Goal: Information Seeking & Learning: Learn about a topic

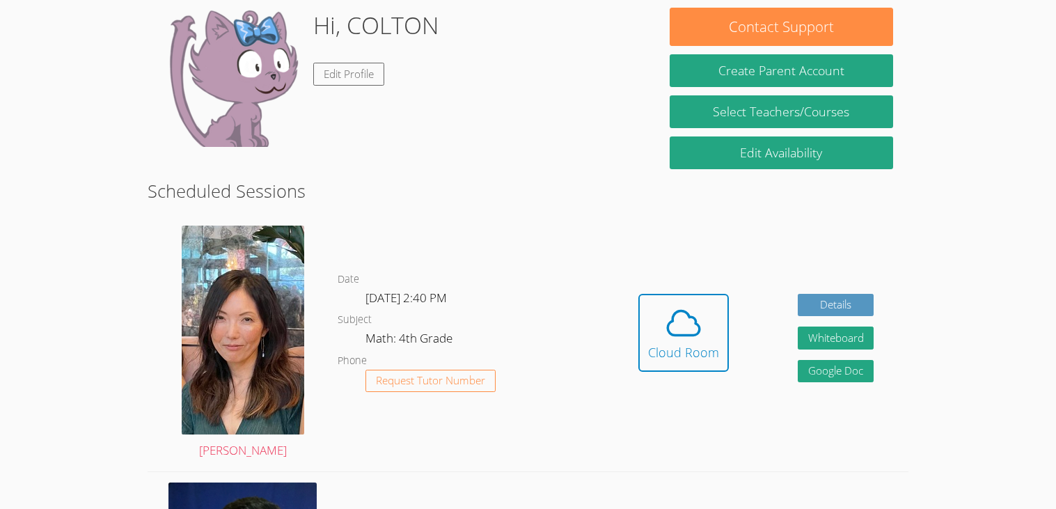
scroll to position [211, 0]
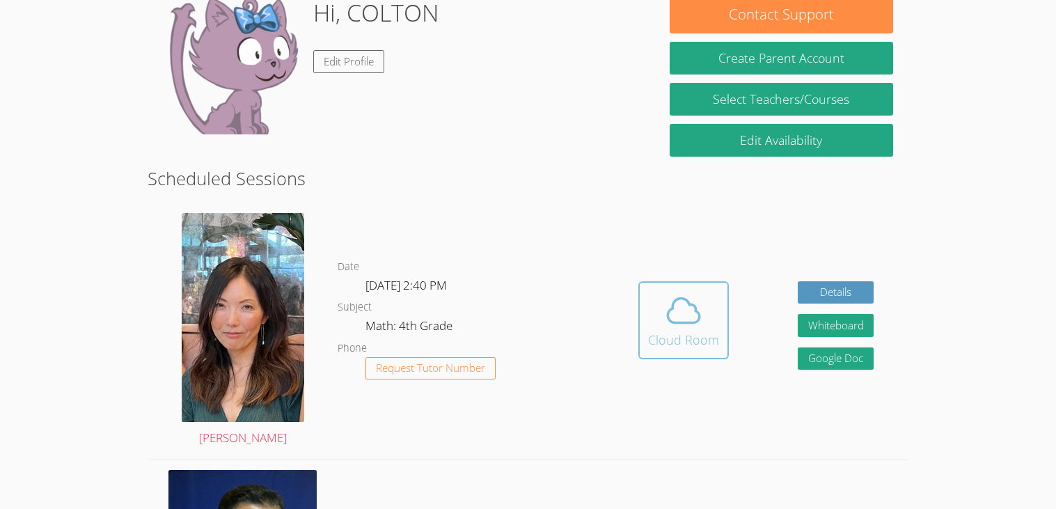
click at [702, 312] on icon at bounding box center [683, 310] width 39 height 39
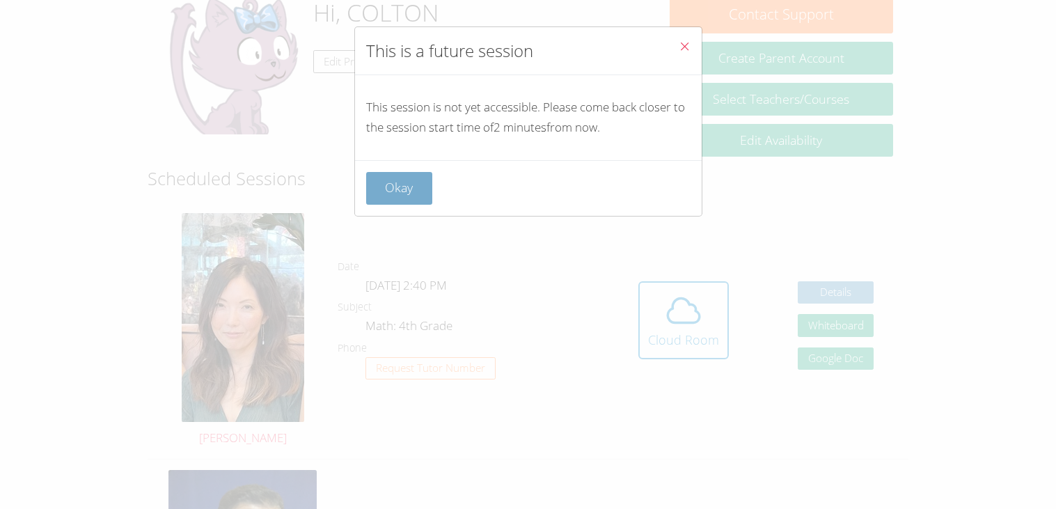
click at [406, 173] on button "Okay" at bounding box center [399, 188] width 67 height 33
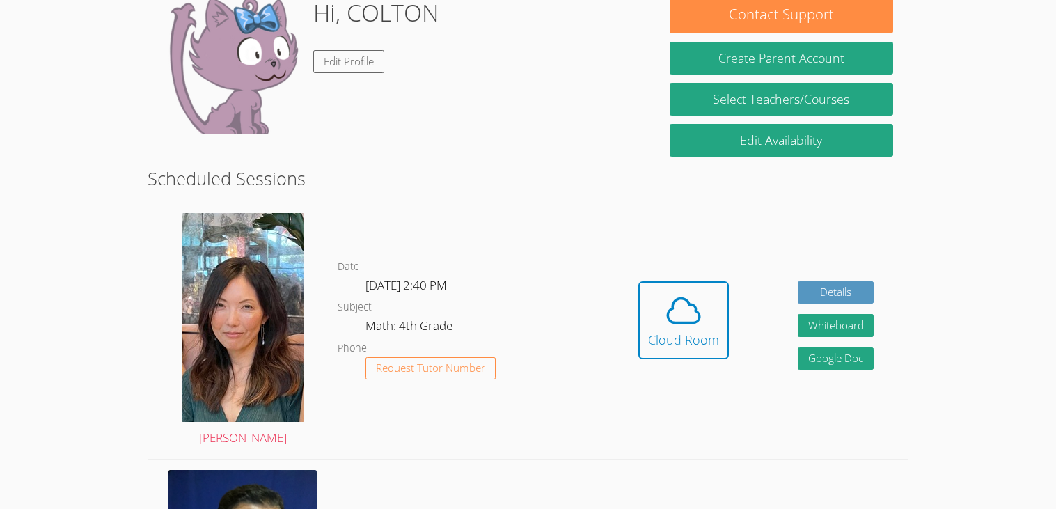
click at [741, 305] on div "Hidden Cloud Room Details Whiteboard Hidden Google Doc" at bounding box center [756, 331] width 304 height 256
click at [697, 291] on icon at bounding box center [683, 310] width 39 height 39
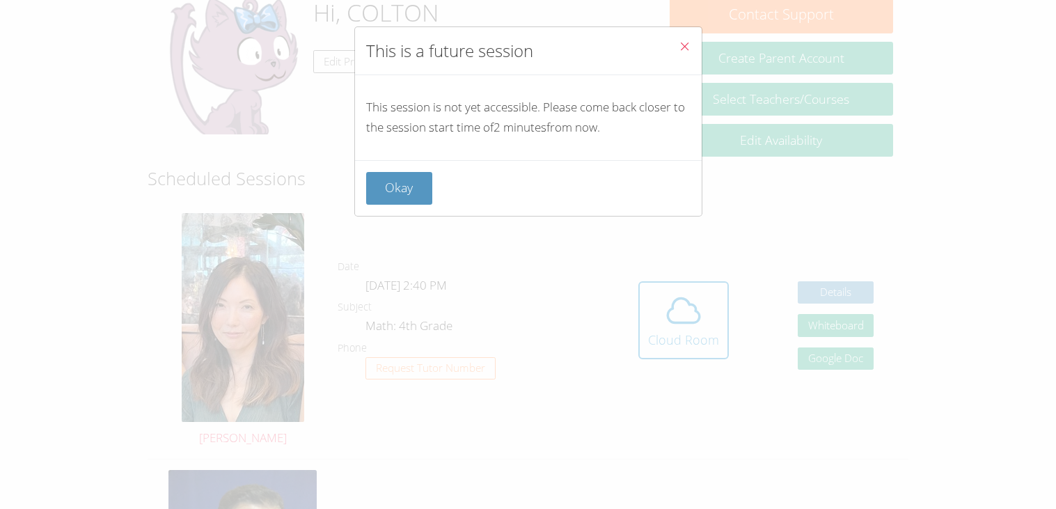
click at [689, 42] on icon "Close" at bounding box center [685, 46] width 12 height 12
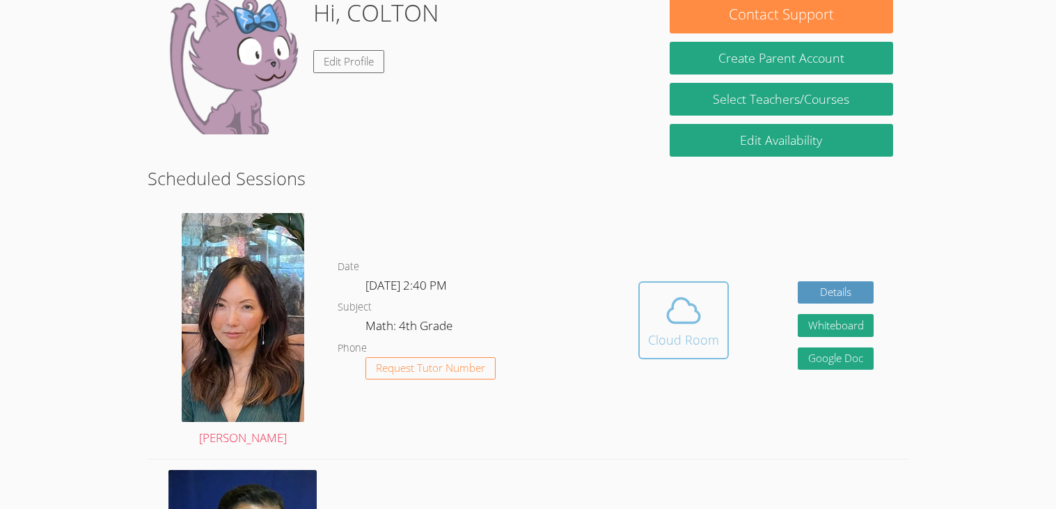
click at [661, 356] on button "Cloud Room" at bounding box center [683, 320] width 90 height 78
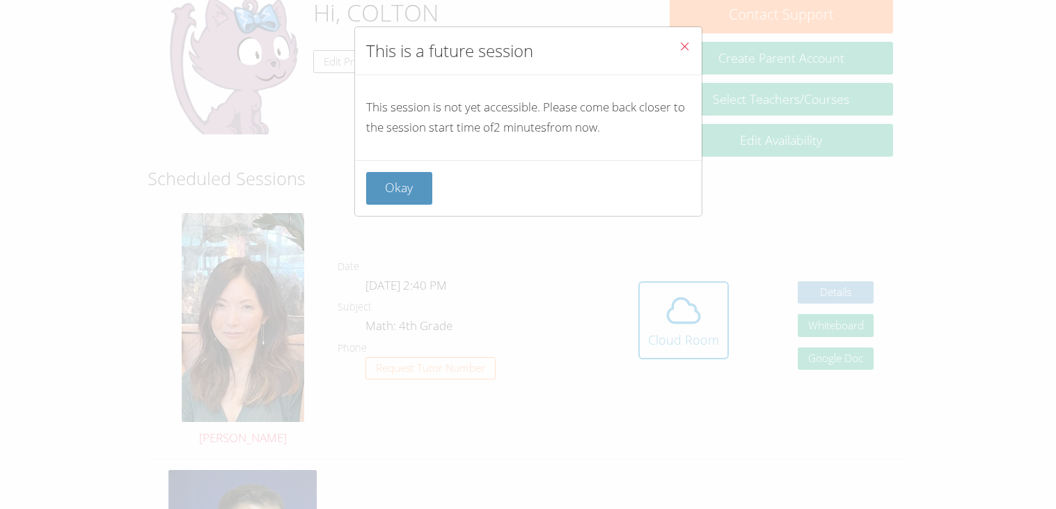
click at [684, 45] on icon "Close" at bounding box center [685, 46] width 12 height 12
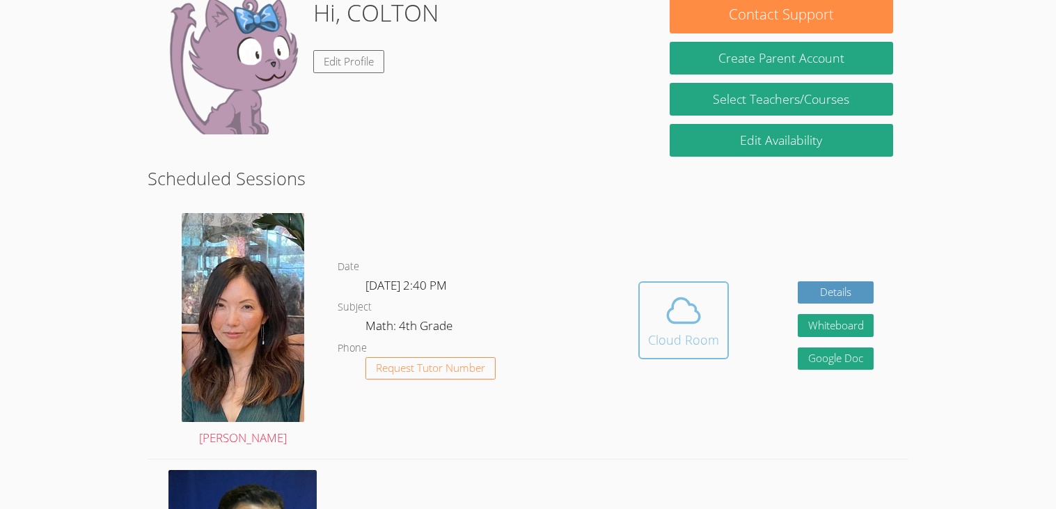
click at [700, 309] on icon at bounding box center [683, 310] width 39 height 39
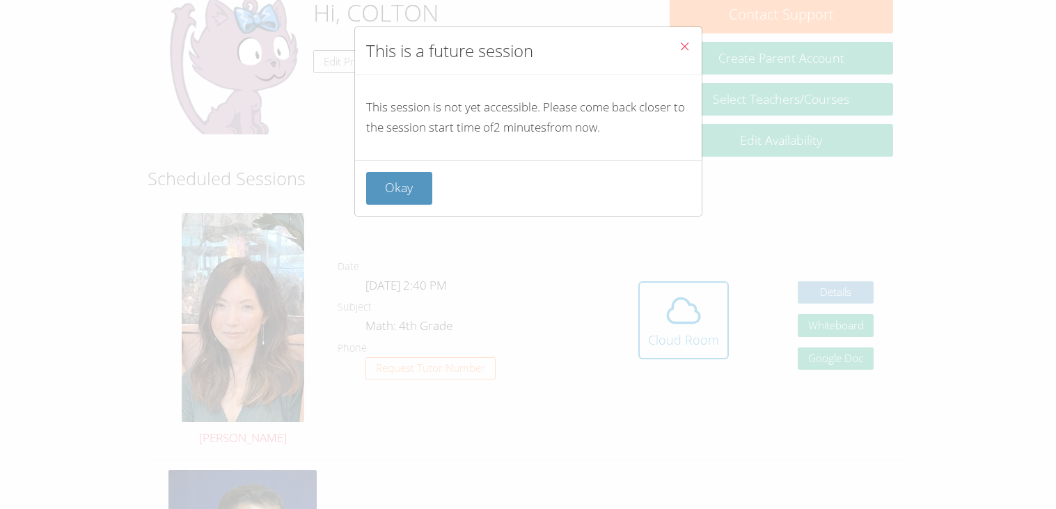
click at [690, 50] on button "Close" at bounding box center [684, 48] width 34 height 42
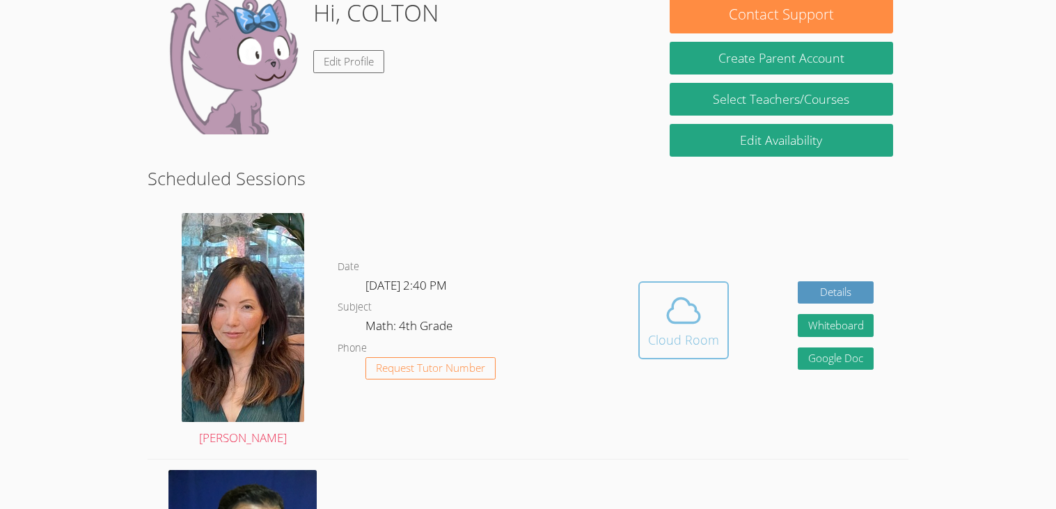
click at [658, 330] on div "Cloud Room" at bounding box center [683, 339] width 71 height 19
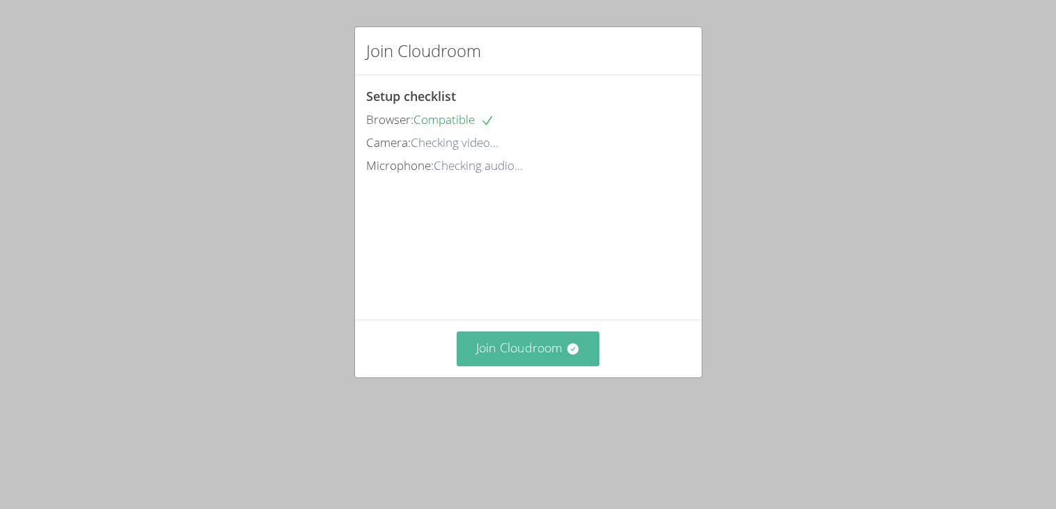
click at [493, 365] on button "Join Cloudroom" at bounding box center [528, 348] width 143 height 34
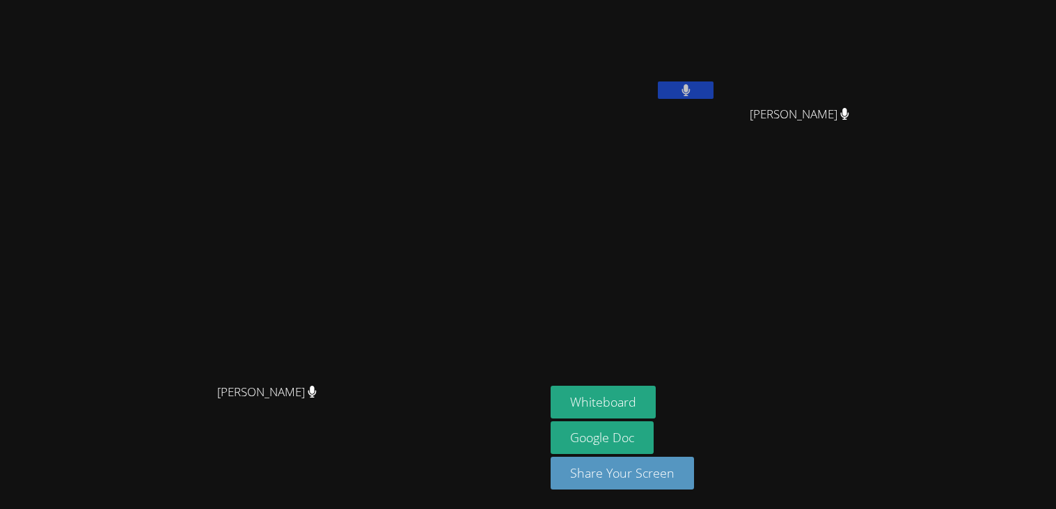
click at [493, 400] on div "[PERSON_NAME]" at bounding box center [273, 405] width 534 height 56
click at [713, 89] on button at bounding box center [686, 89] width 56 height 17
click at [656, 404] on button "Whiteboard" at bounding box center [603, 402] width 105 height 33
click at [713, 90] on button at bounding box center [686, 89] width 56 height 17
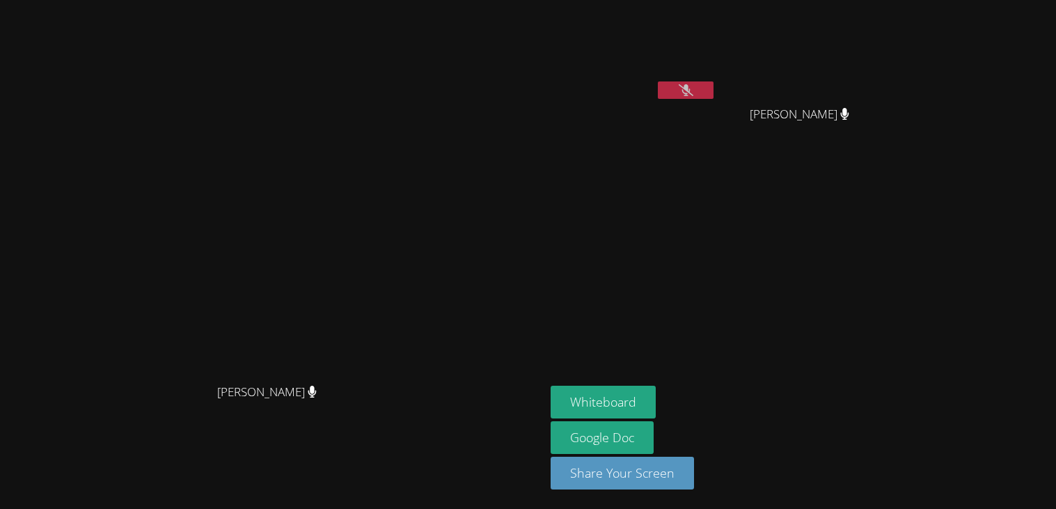
click at [713, 97] on button at bounding box center [686, 89] width 56 height 17
click at [658, 81] on button at bounding box center [686, 89] width 56 height 17
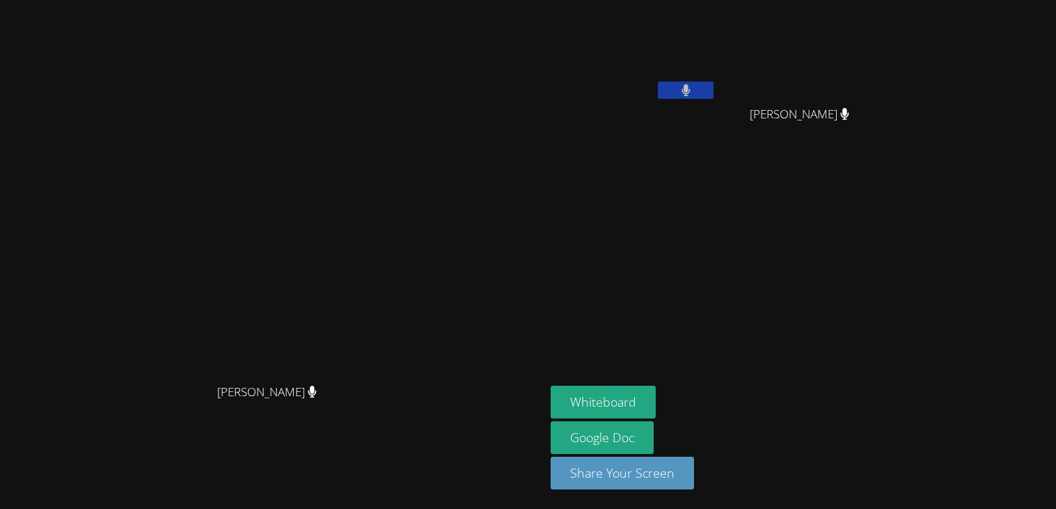
click at [658, 81] on button at bounding box center [686, 89] width 56 height 17
click at [713, 96] on button at bounding box center [686, 89] width 56 height 17
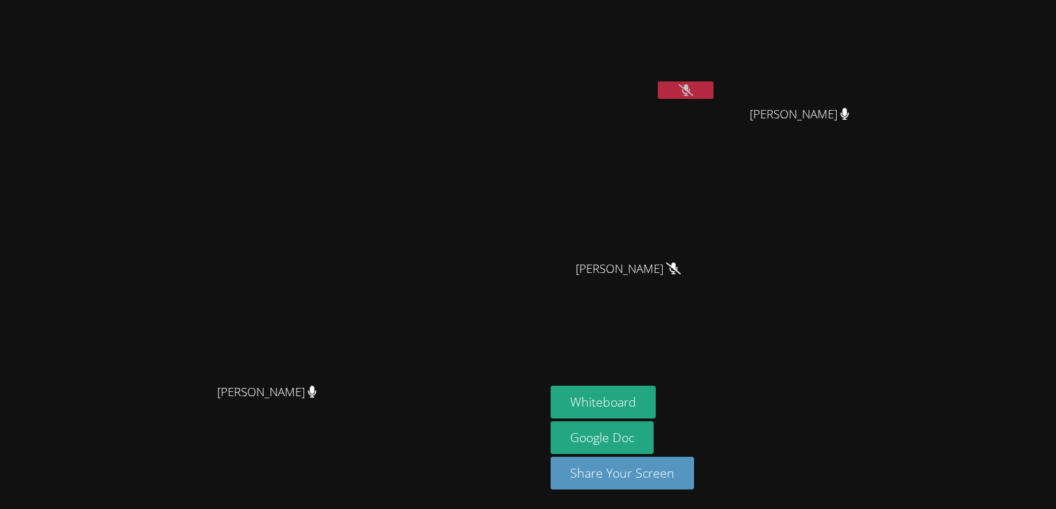
click at [713, 90] on button at bounding box center [686, 89] width 56 height 17
click at [716, 80] on video at bounding box center [634, 52] width 166 height 93
click at [690, 86] on icon at bounding box center [685, 90] width 8 height 12
click at [713, 87] on button at bounding box center [686, 89] width 56 height 17
click at [713, 91] on button at bounding box center [686, 89] width 56 height 17
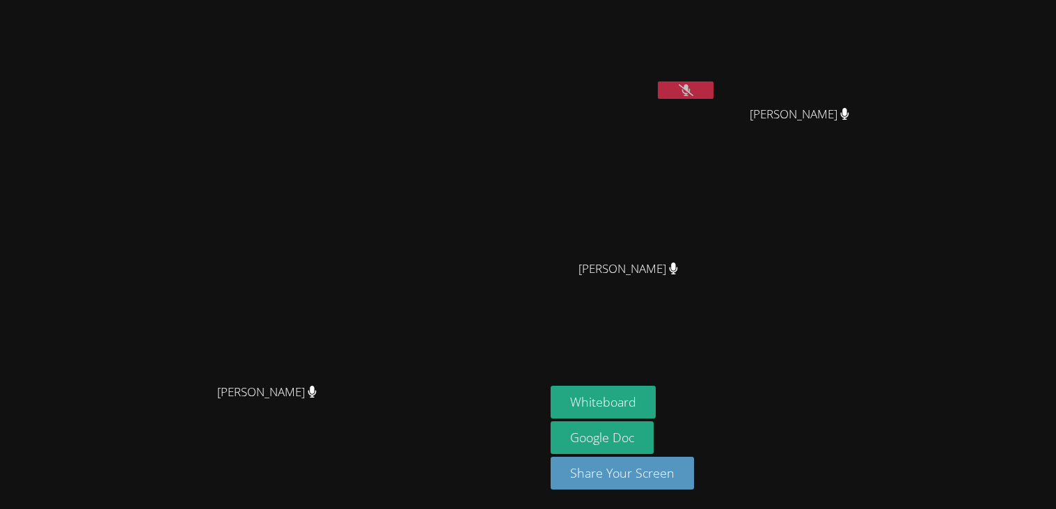
click at [713, 86] on button at bounding box center [686, 89] width 56 height 17
click at [690, 92] on icon at bounding box center [685, 90] width 9 height 12
click at [713, 84] on button at bounding box center [686, 89] width 56 height 17
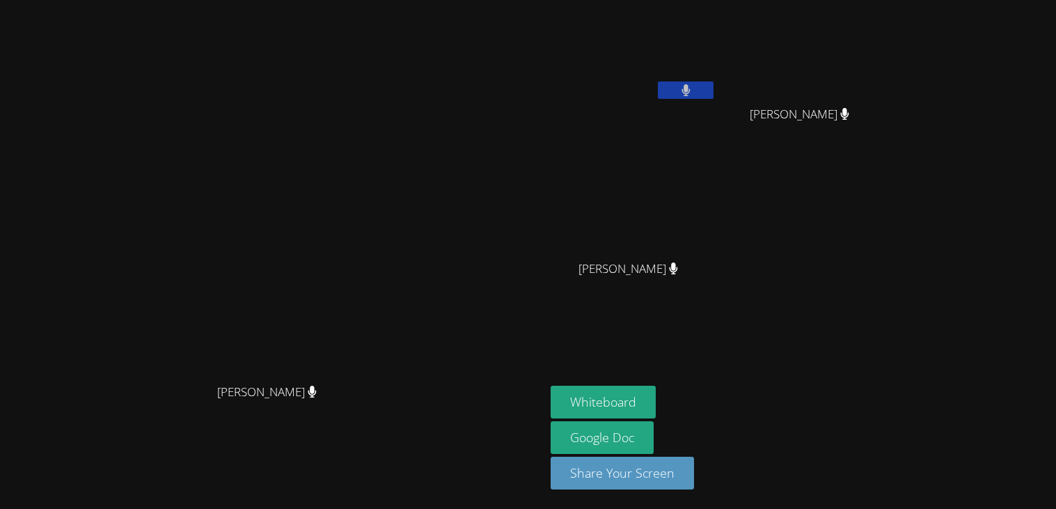
click at [690, 93] on icon at bounding box center [685, 90] width 9 height 12
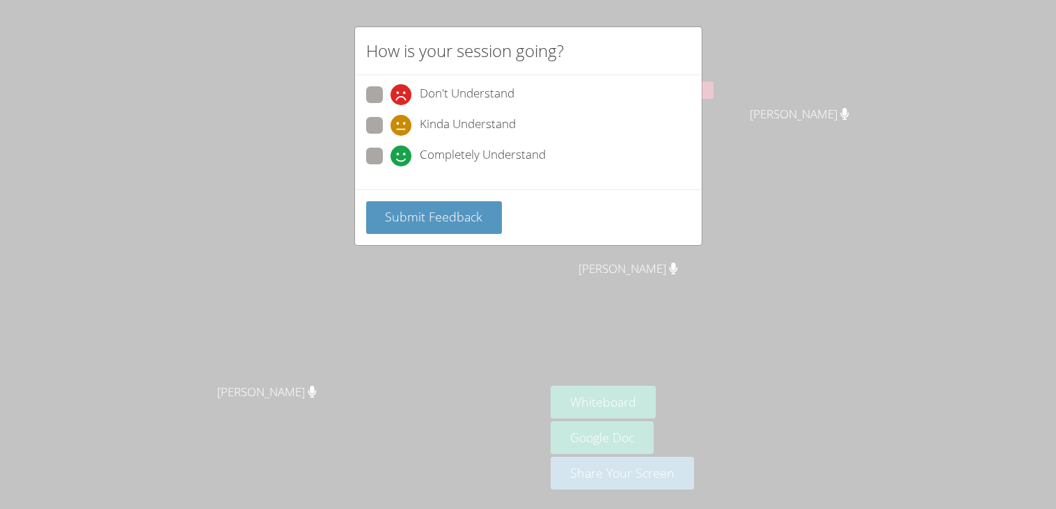
click at [525, 157] on span "Completely Understand" at bounding box center [483, 155] width 126 height 21
click at [402, 157] on input "Completely Understand" at bounding box center [396, 154] width 12 height 12
radio input "true"
click at [475, 208] on span "Submit Feedback" at bounding box center [433, 216] width 97 height 17
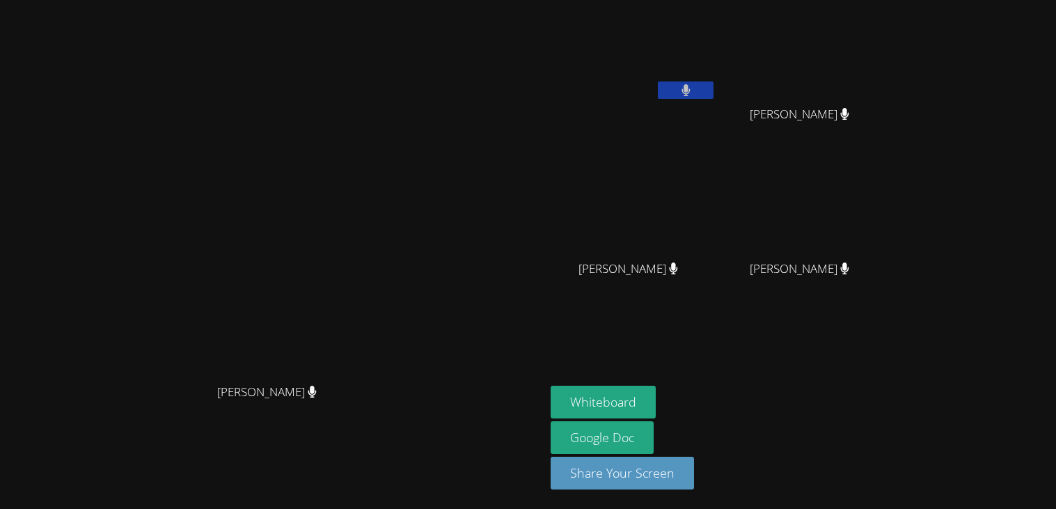
click at [690, 93] on icon at bounding box center [685, 90] width 9 height 12
click at [716, 79] on video at bounding box center [634, 52] width 166 height 93
click at [713, 82] on button at bounding box center [686, 89] width 56 height 17
click at [713, 97] on button at bounding box center [686, 89] width 56 height 17
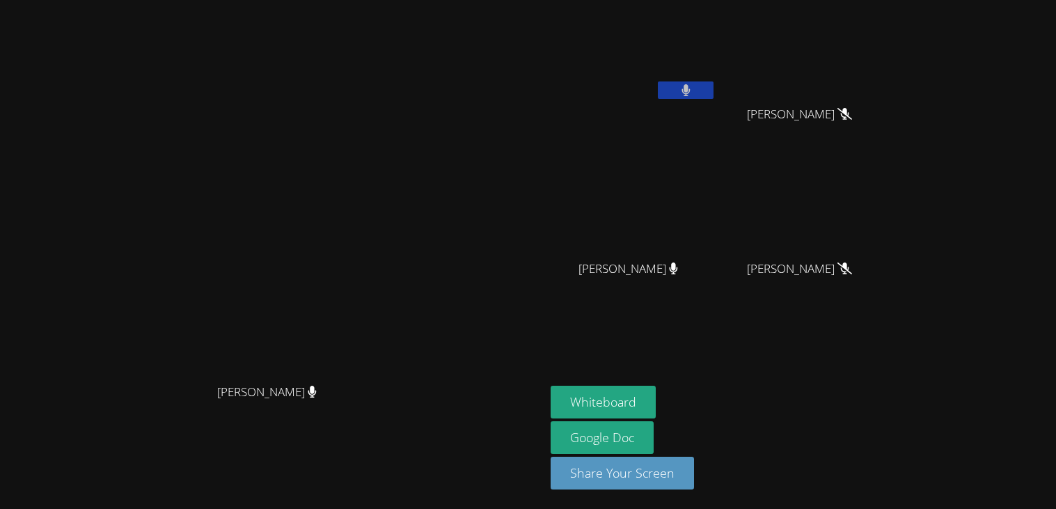
click at [713, 97] on button at bounding box center [686, 89] width 56 height 17
